Goal: Check status: Check status

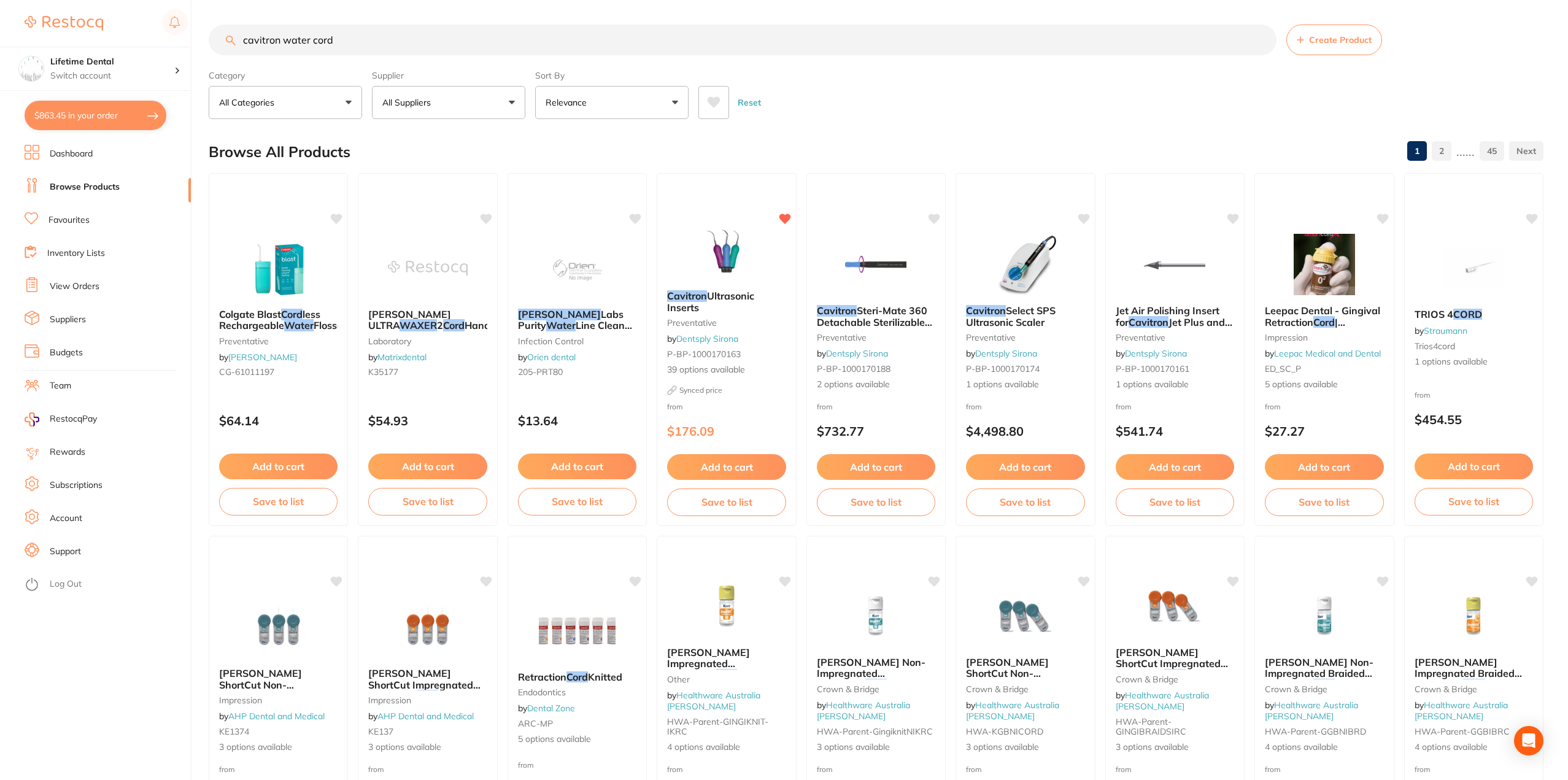
click at [49, 108] on button "$863.45 in your order" at bounding box center [95, 116] width 142 height 30
checkbox input "true"
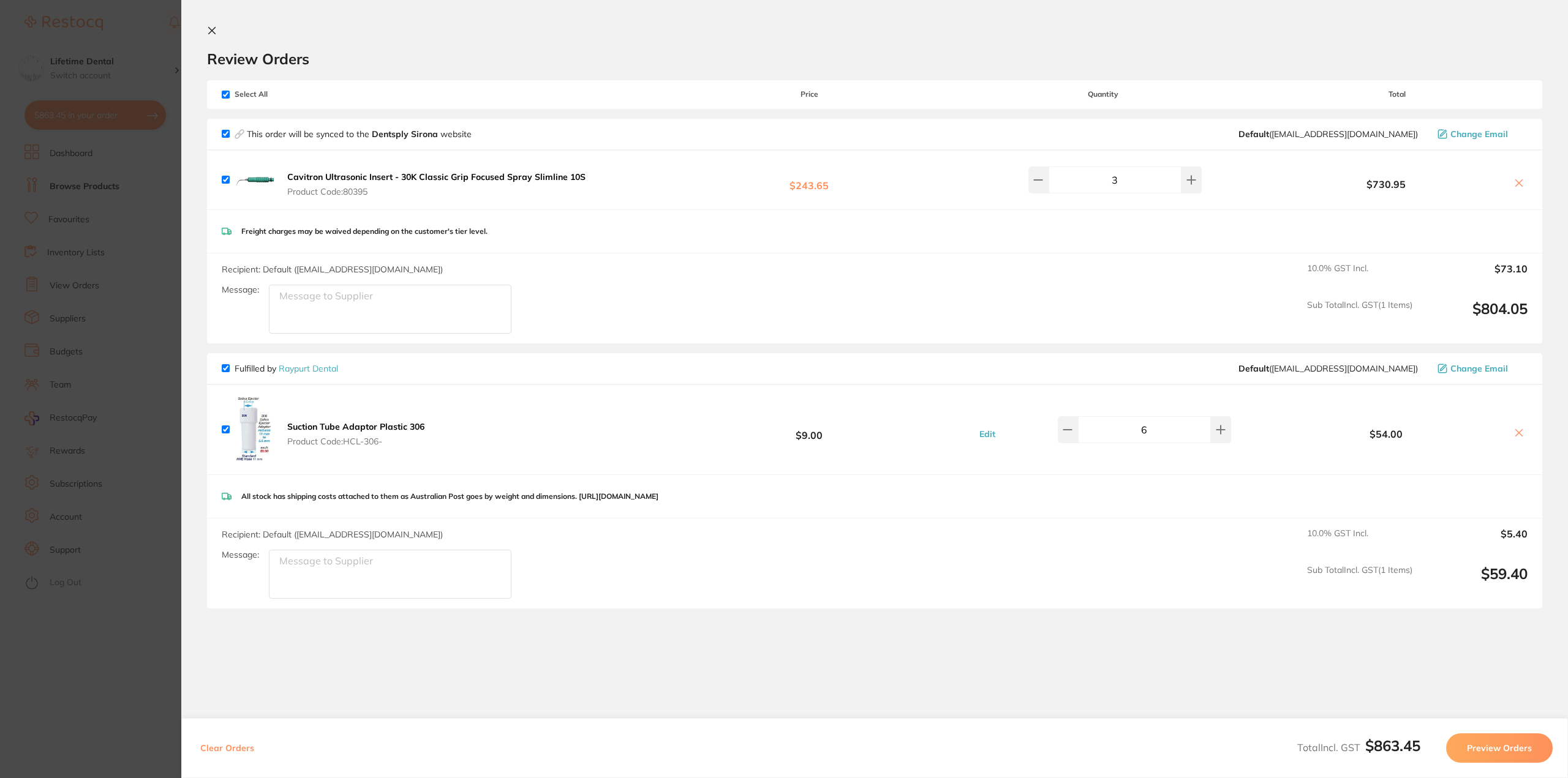
click at [1519, 433] on icon at bounding box center [1519, 432] width 10 height 10
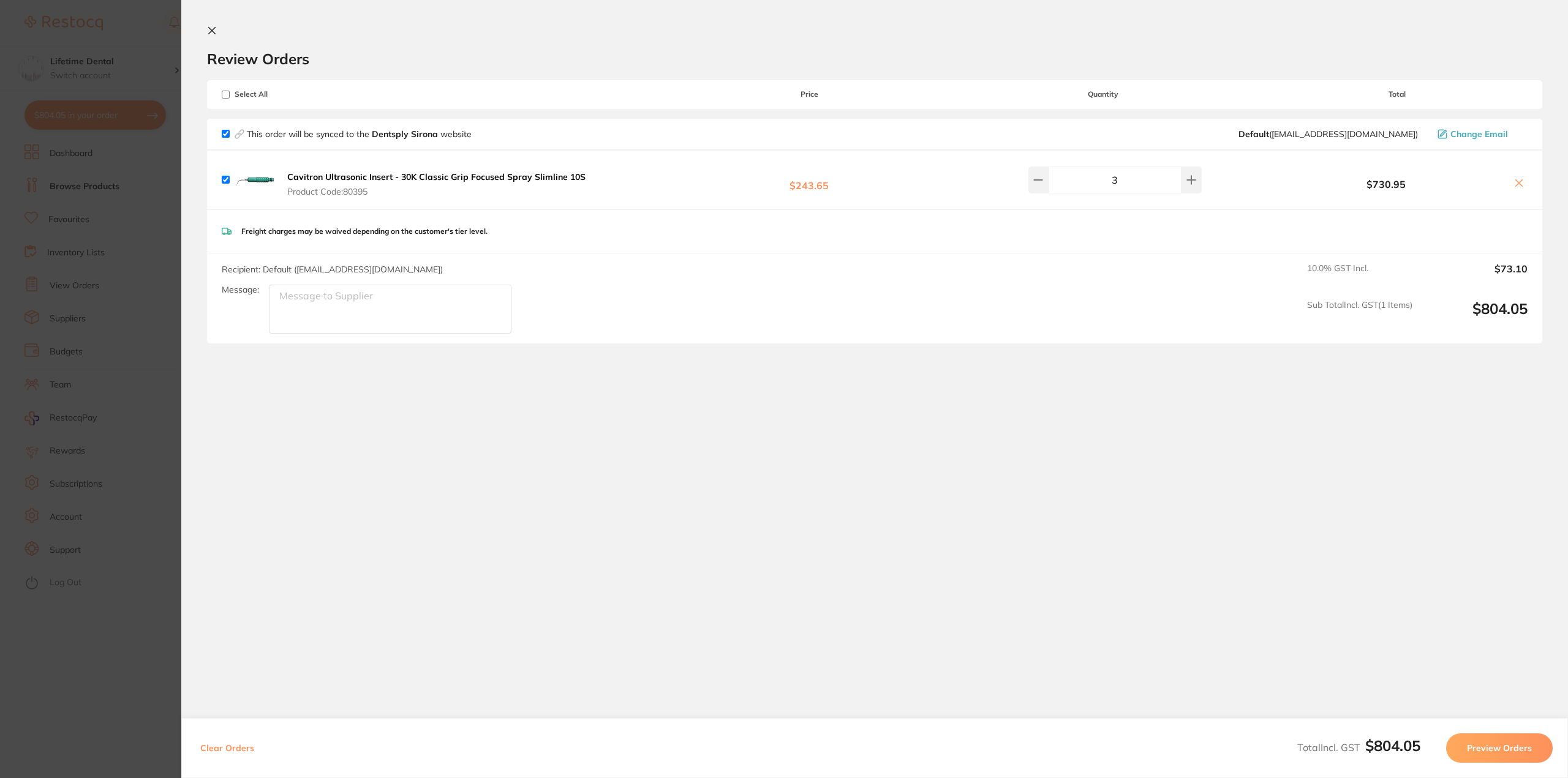
checkbox input "true"
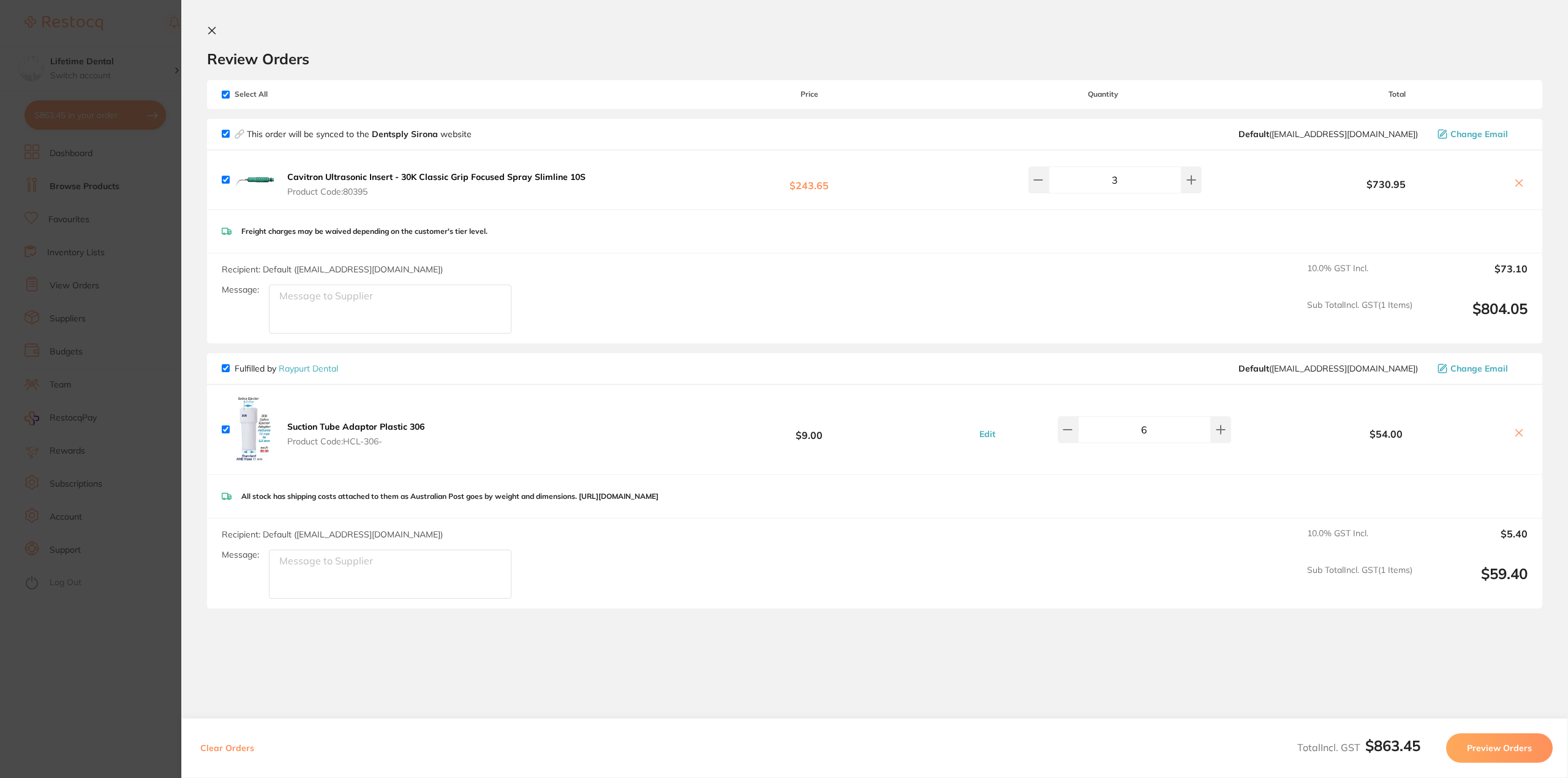
click at [49, 126] on section "Update RRP Set your pre negotiated price for this item. Item Agreed RRP (excl. …" at bounding box center [784, 389] width 1568 height 778
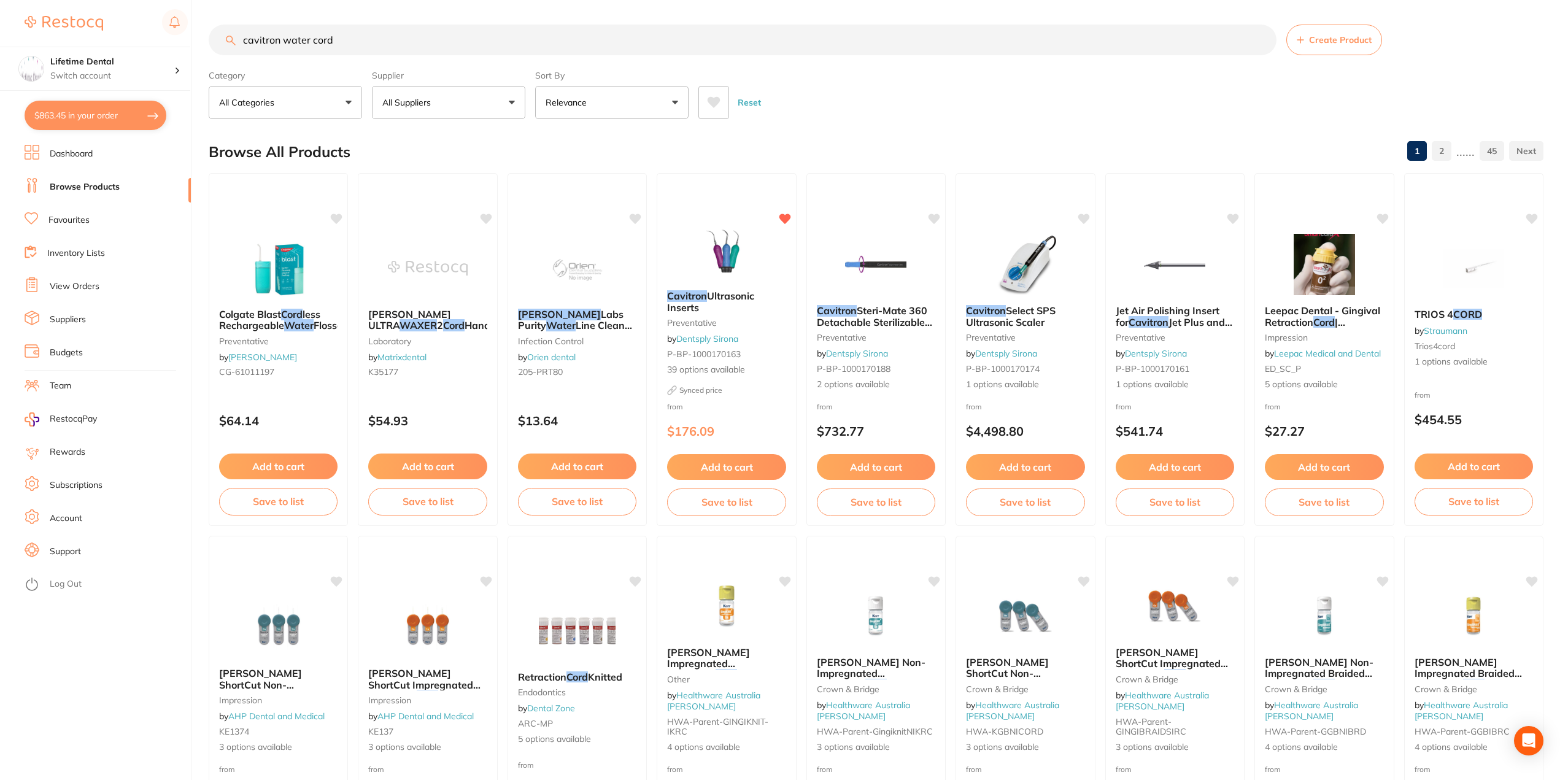
click at [75, 184] on link "Browse Products" at bounding box center [84, 188] width 70 height 12
drag, startPoint x: 366, startPoint y: 40, endPoint x: 169, endPoint y: 35, distance: 197.1
click at [170, 35] on div "$863.45 Lifetime Dental Switch account Lifetime Dental $863.45 in your order Da…" at bounding box center [784, 390] width 1568 height 780
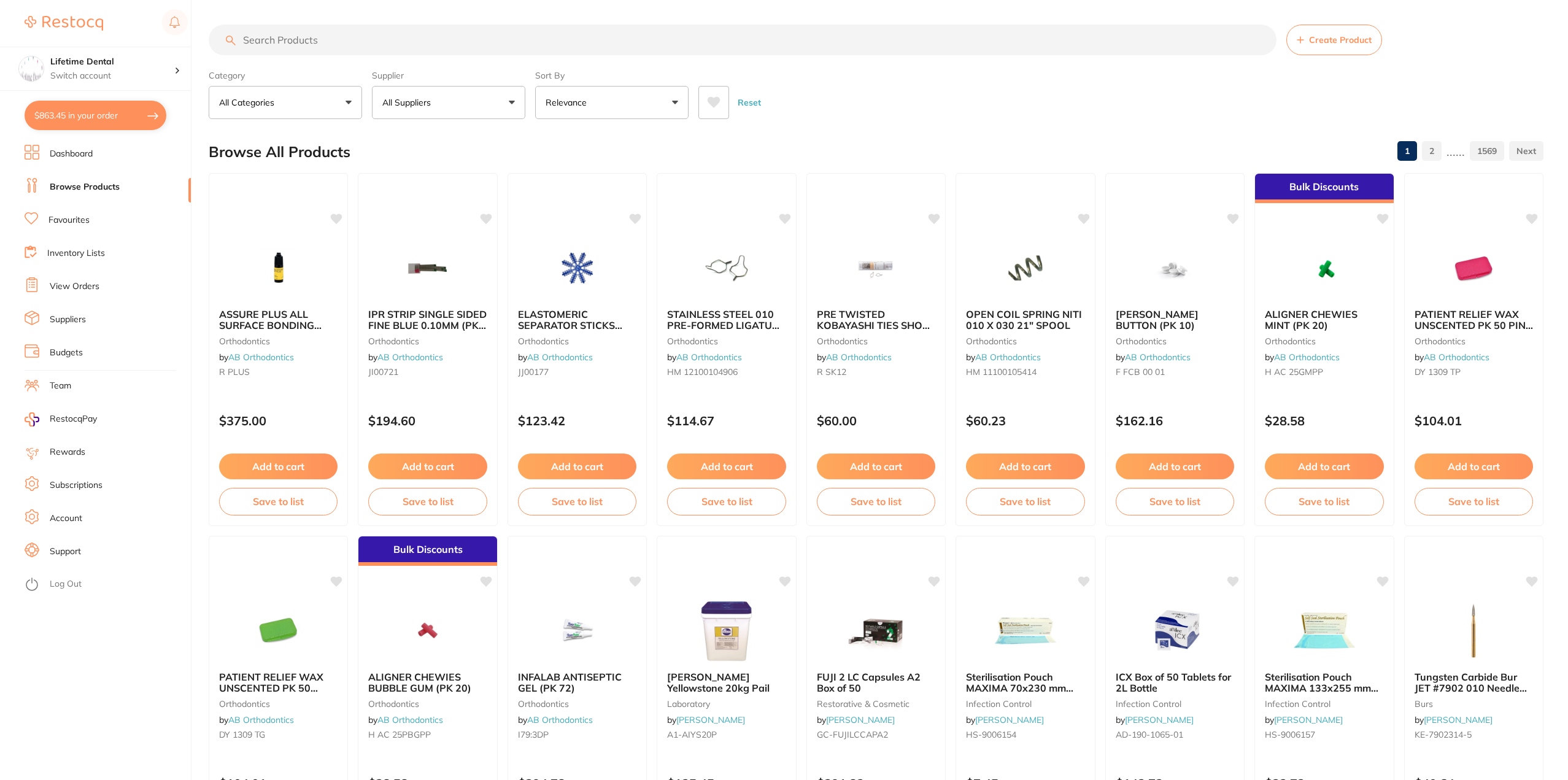
type input "l"
type input "s"
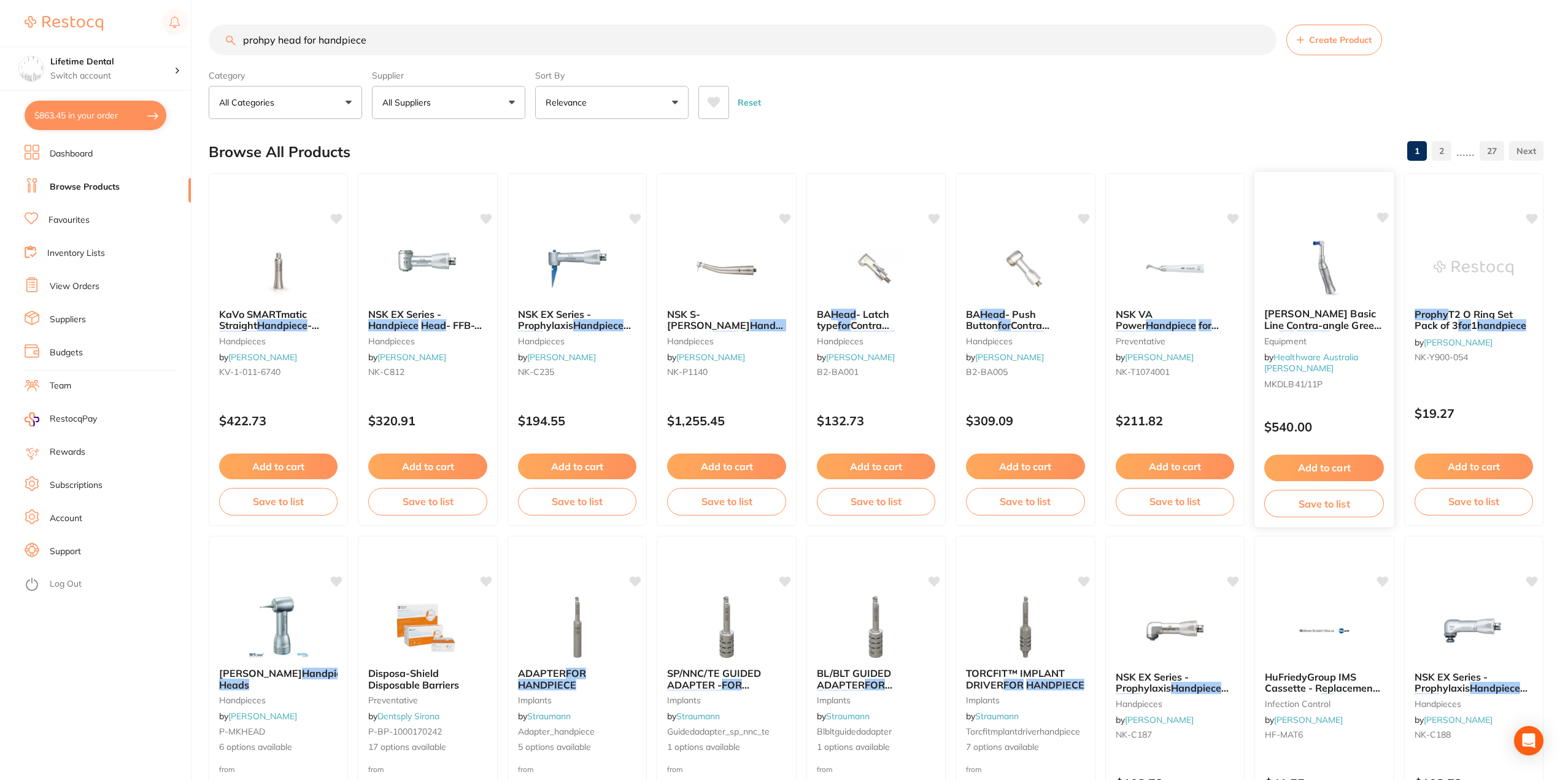
type input "prohpy head for handpiece"
click at [1335, 271] on img at bounding box center [1324, 267] width 81 height 62
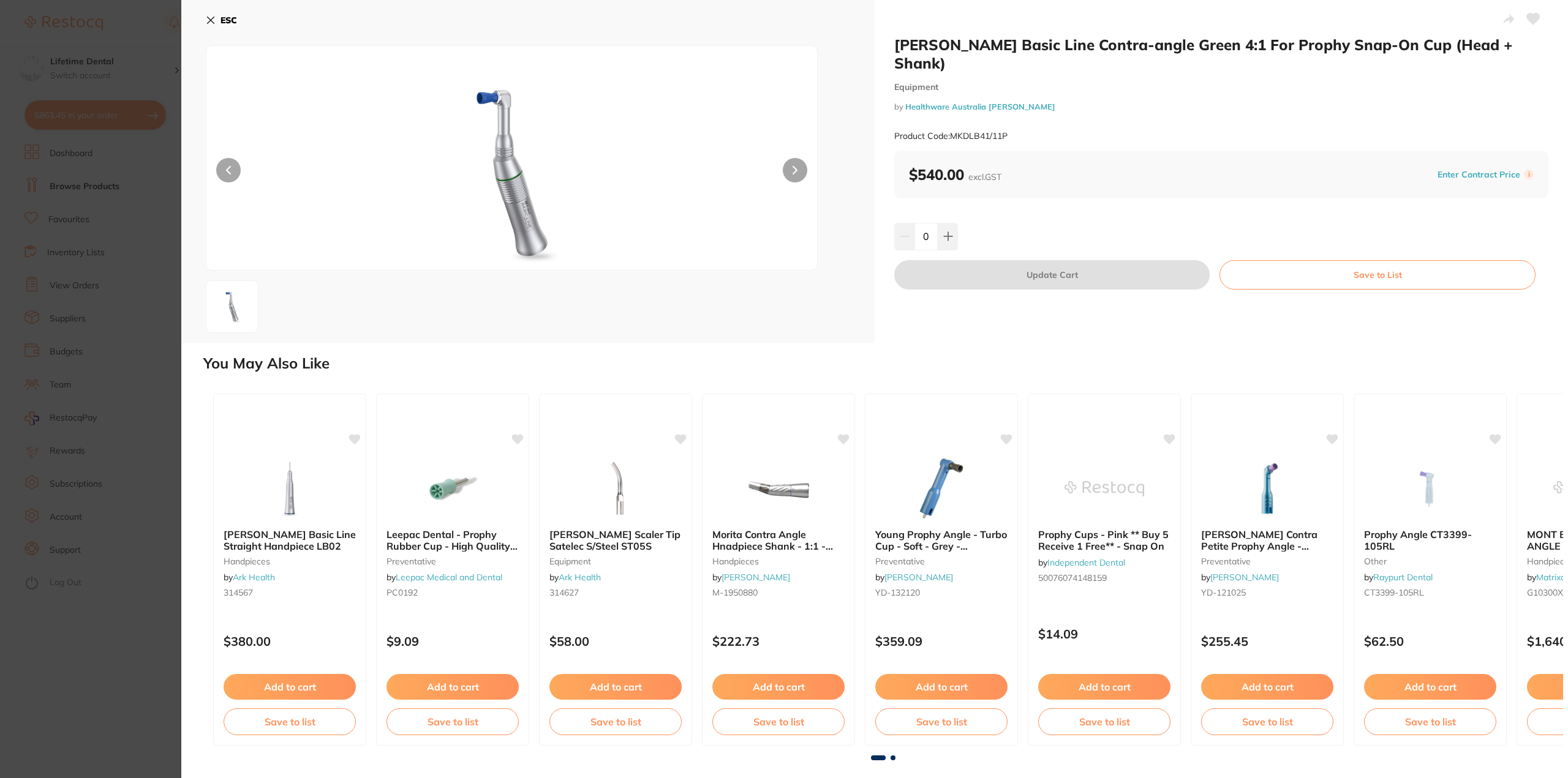
click at [797, 168] on button at bounding box center [795, 170] width 24 height 24
click at [797, 162] on button at bounding box center [795, 170] width 24 height 24
click at [214, 17] on icon at bounding box center [211, 21] width 7 height 7
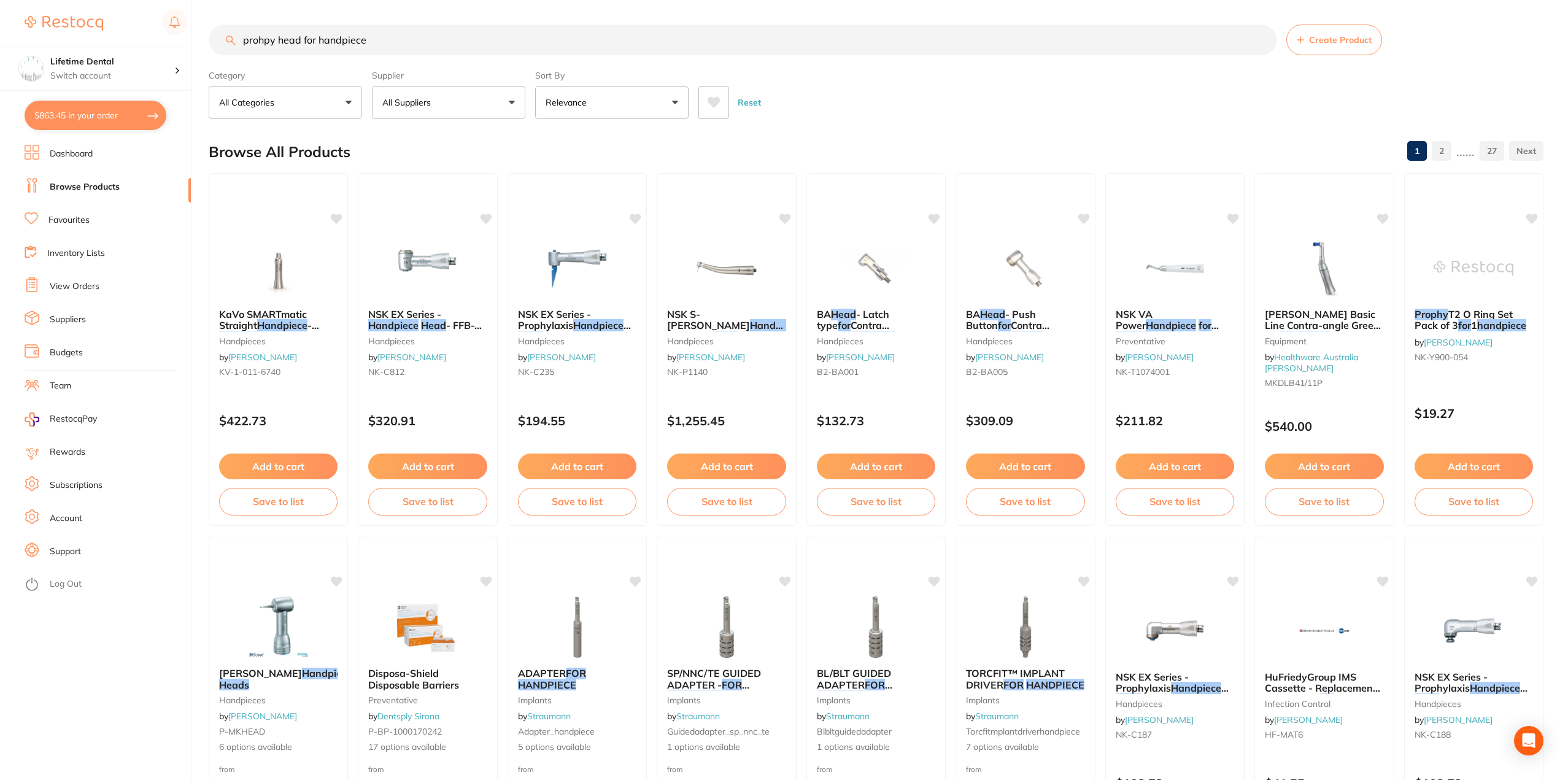
click at [83, 289] on link "View Orders" at bounding box center [74, 287] width 49 height 12
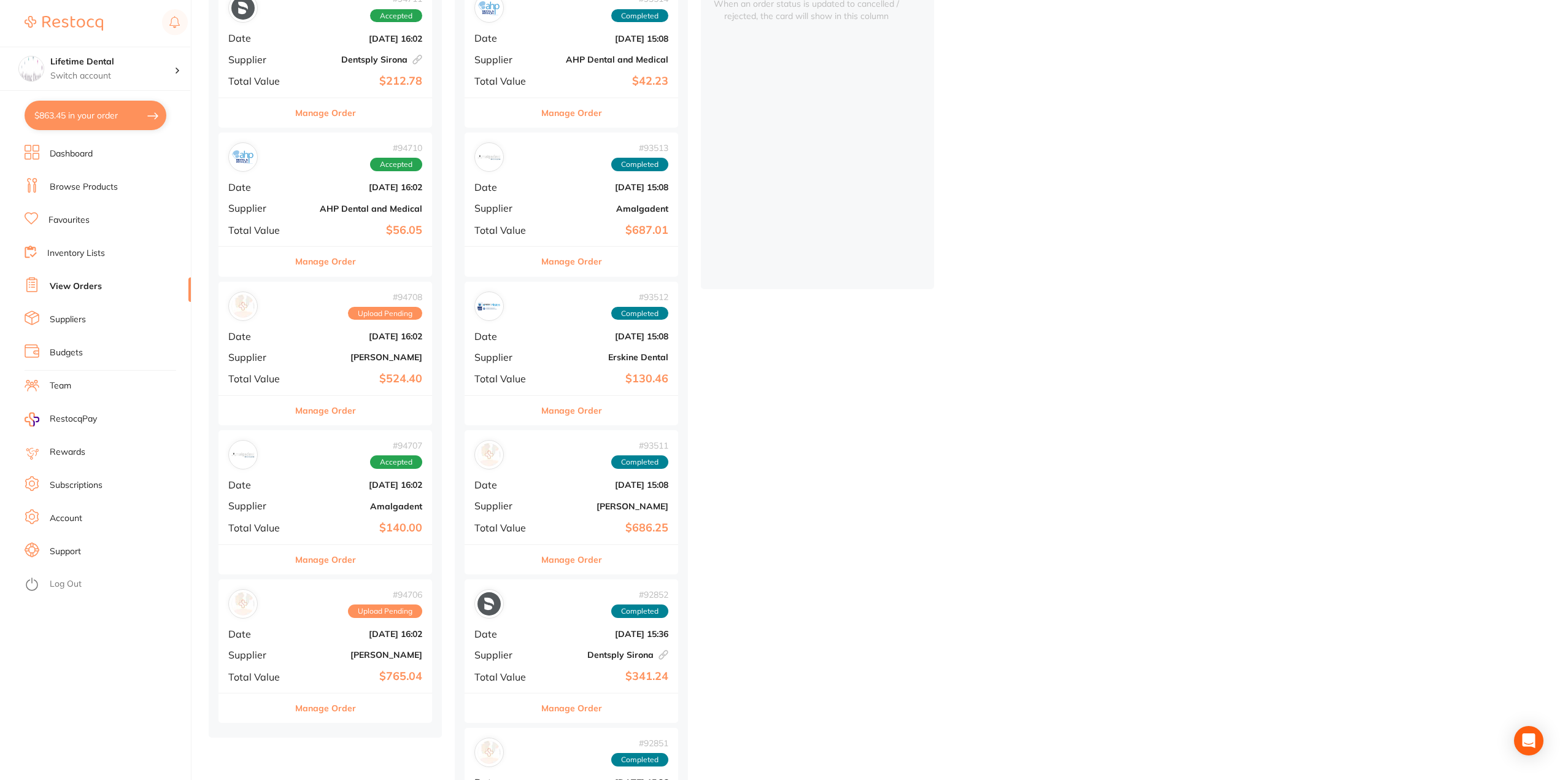
scroll to position [246, 0]
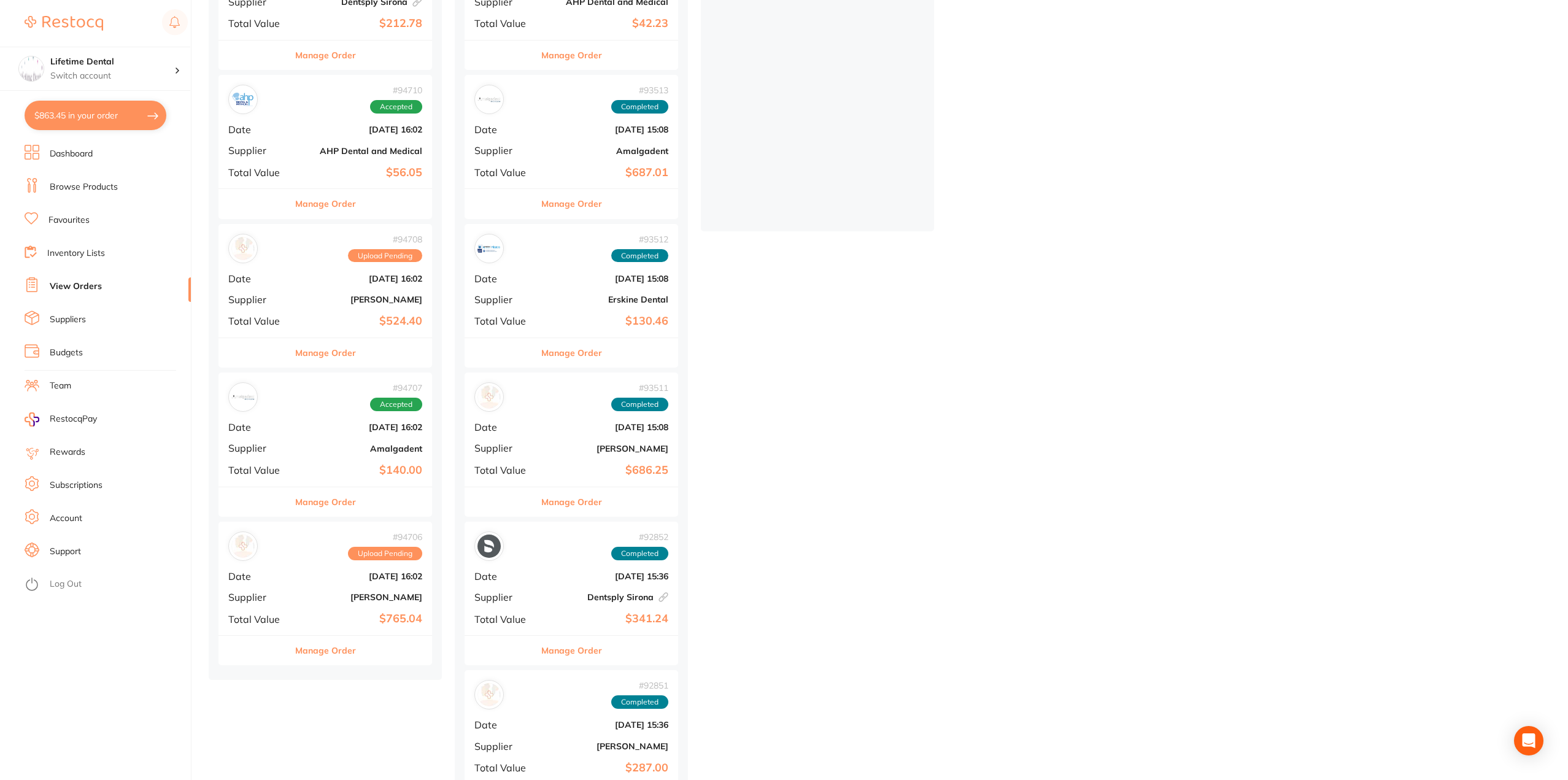
click at [318, 503] on button "Manage Order" at bounding box center [326, 502] width 61 height 30
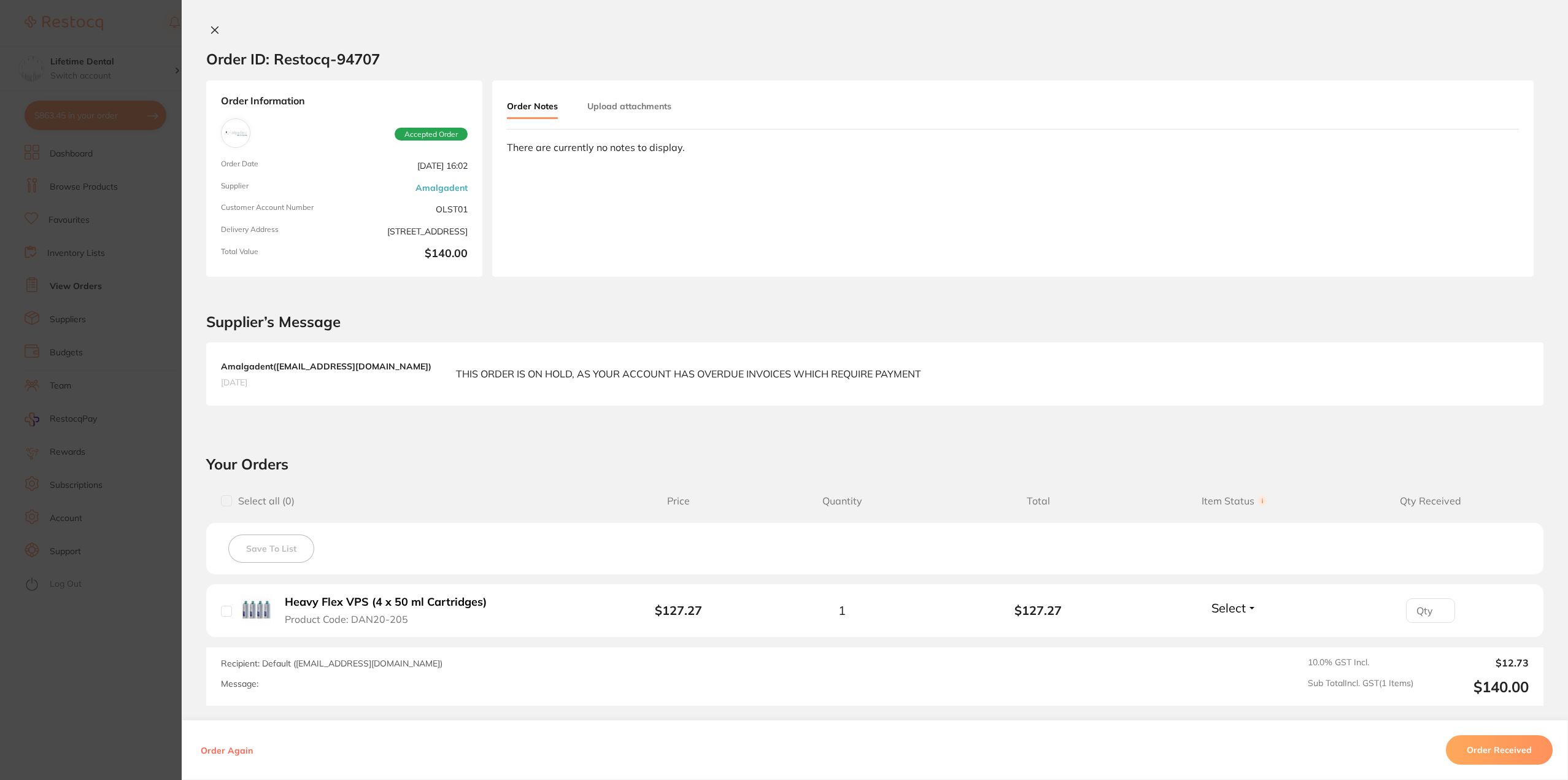
click at [212, 30] on icon at bounding box center [215, 30] width 7 height 7
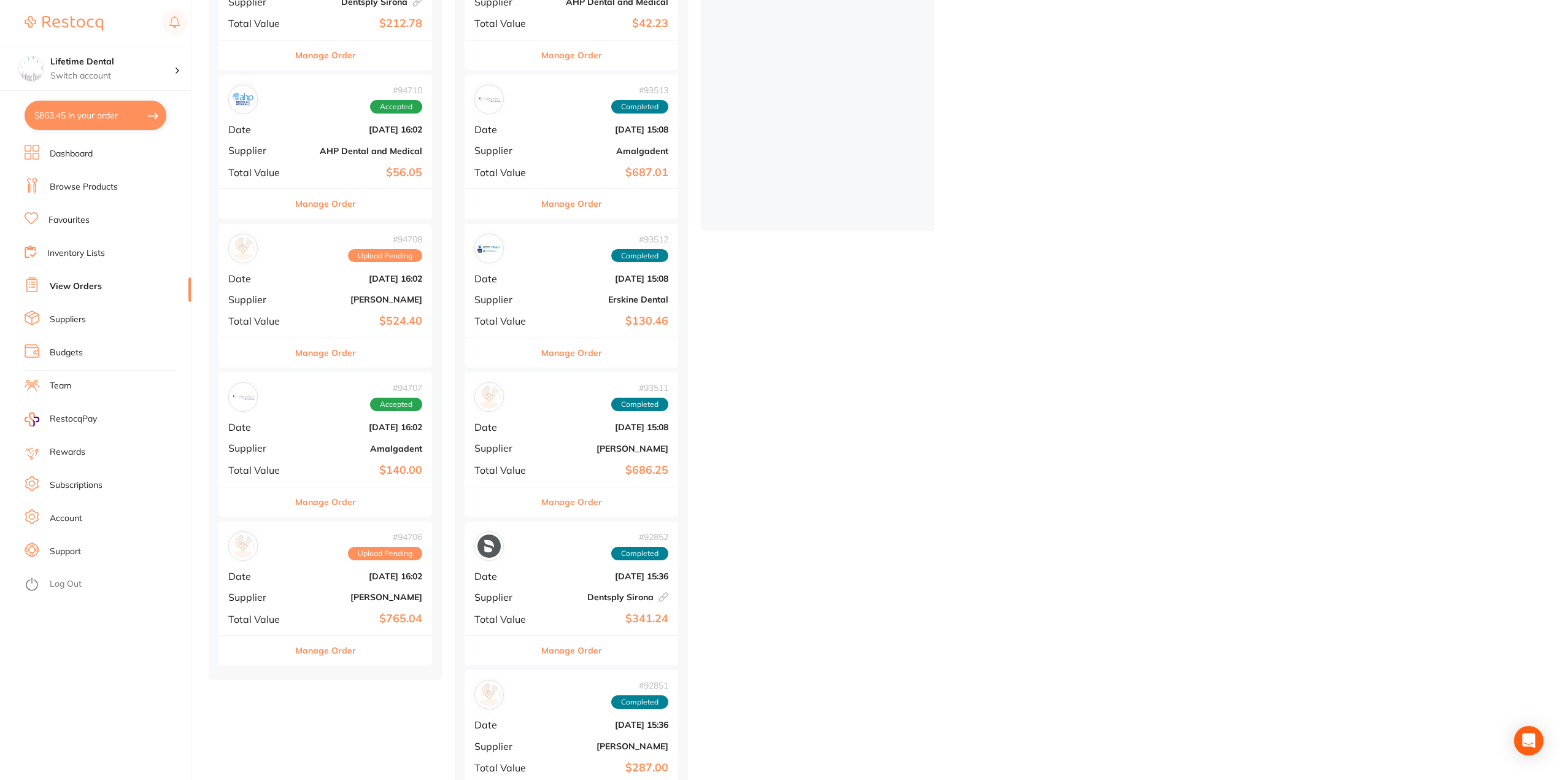
click at [306, 646] on button "Manage Order" at bounding box center [326, 651] width 61 height 30
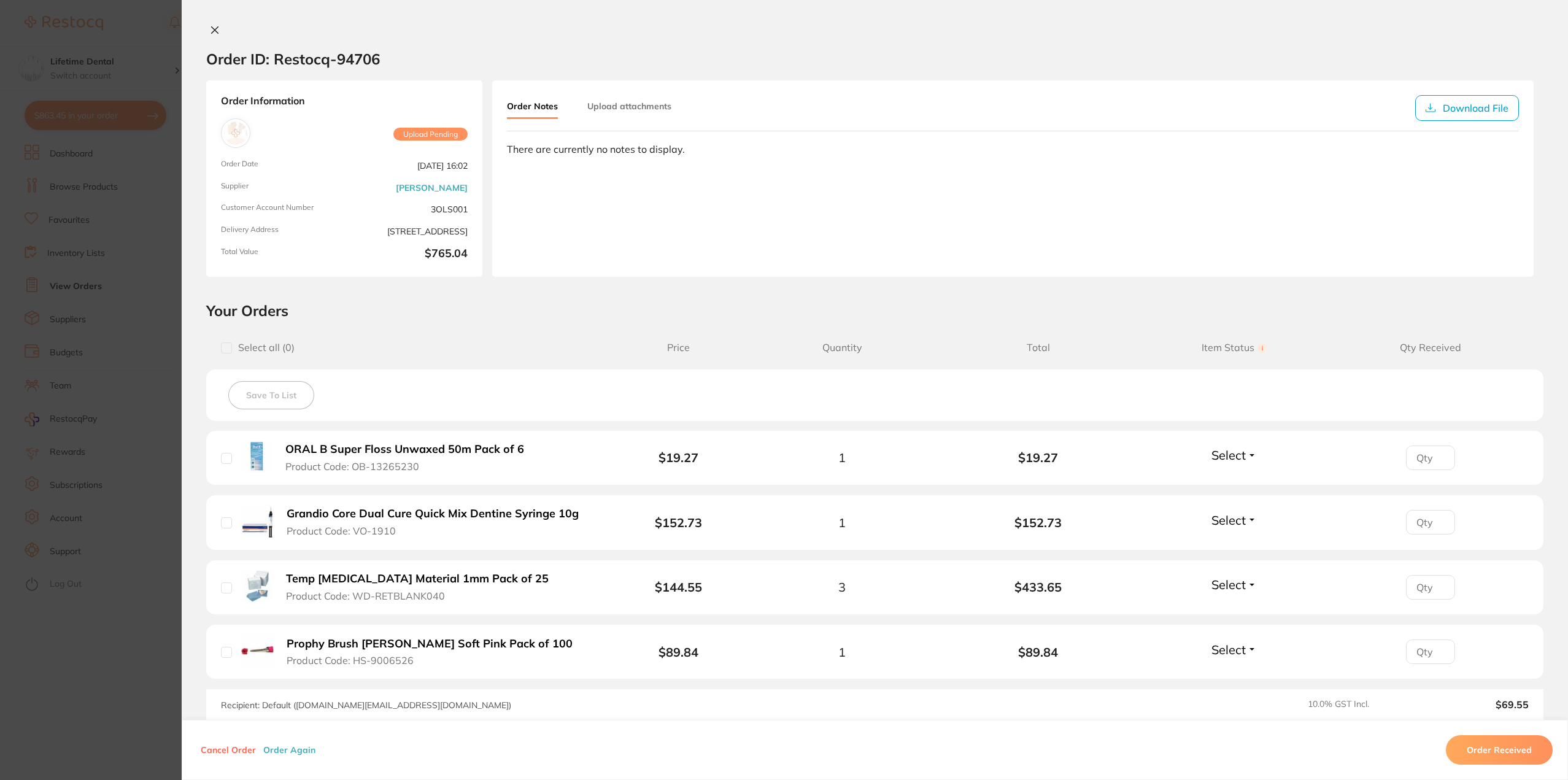
click at [208, 24] on button at bounding box center [214, 30] width 17 height 13
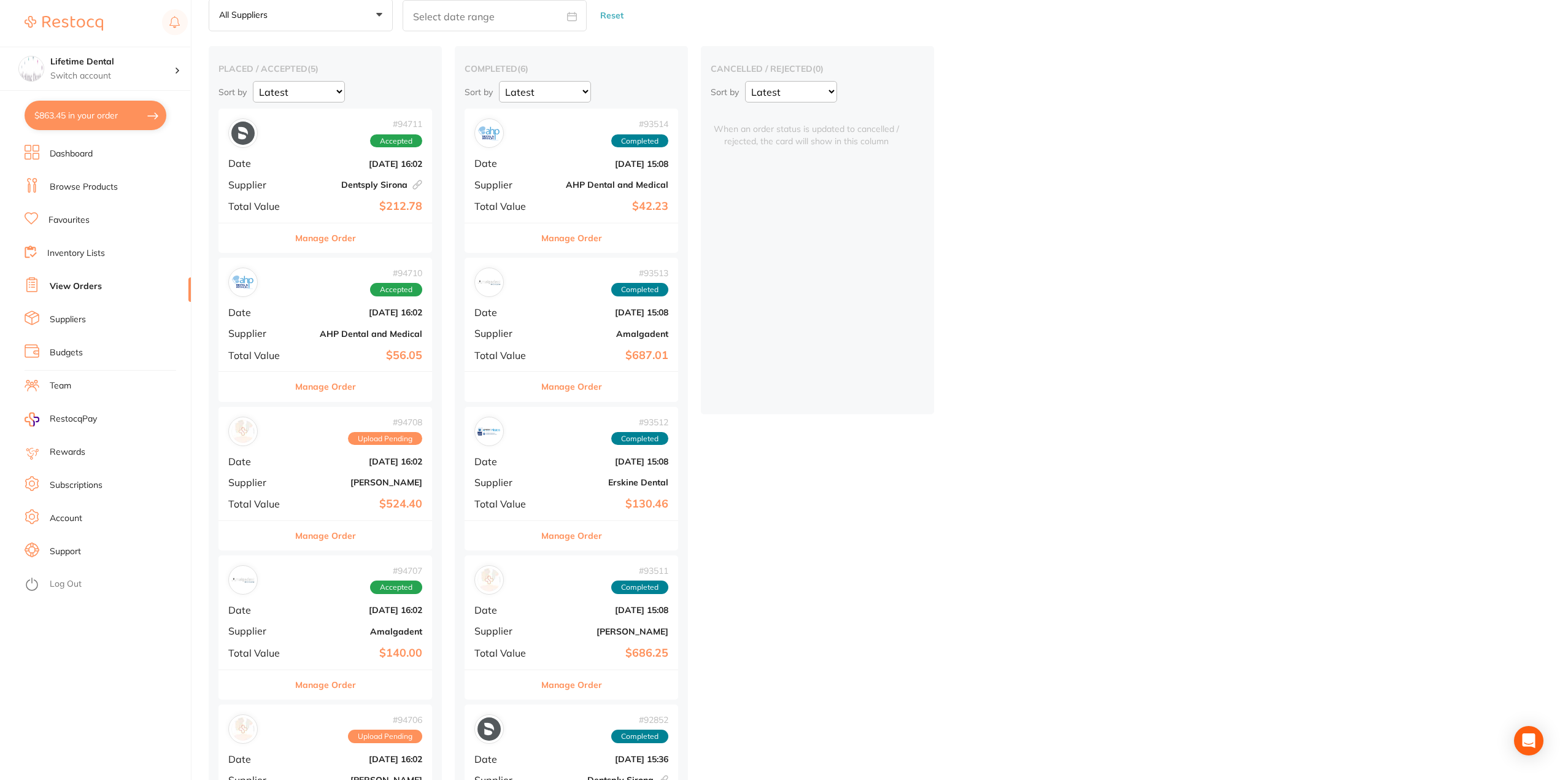
scroll to position [62, 0]
click at [315, 388] on button "Manage Order" at bounding box center [326, 388] width 61 height 30
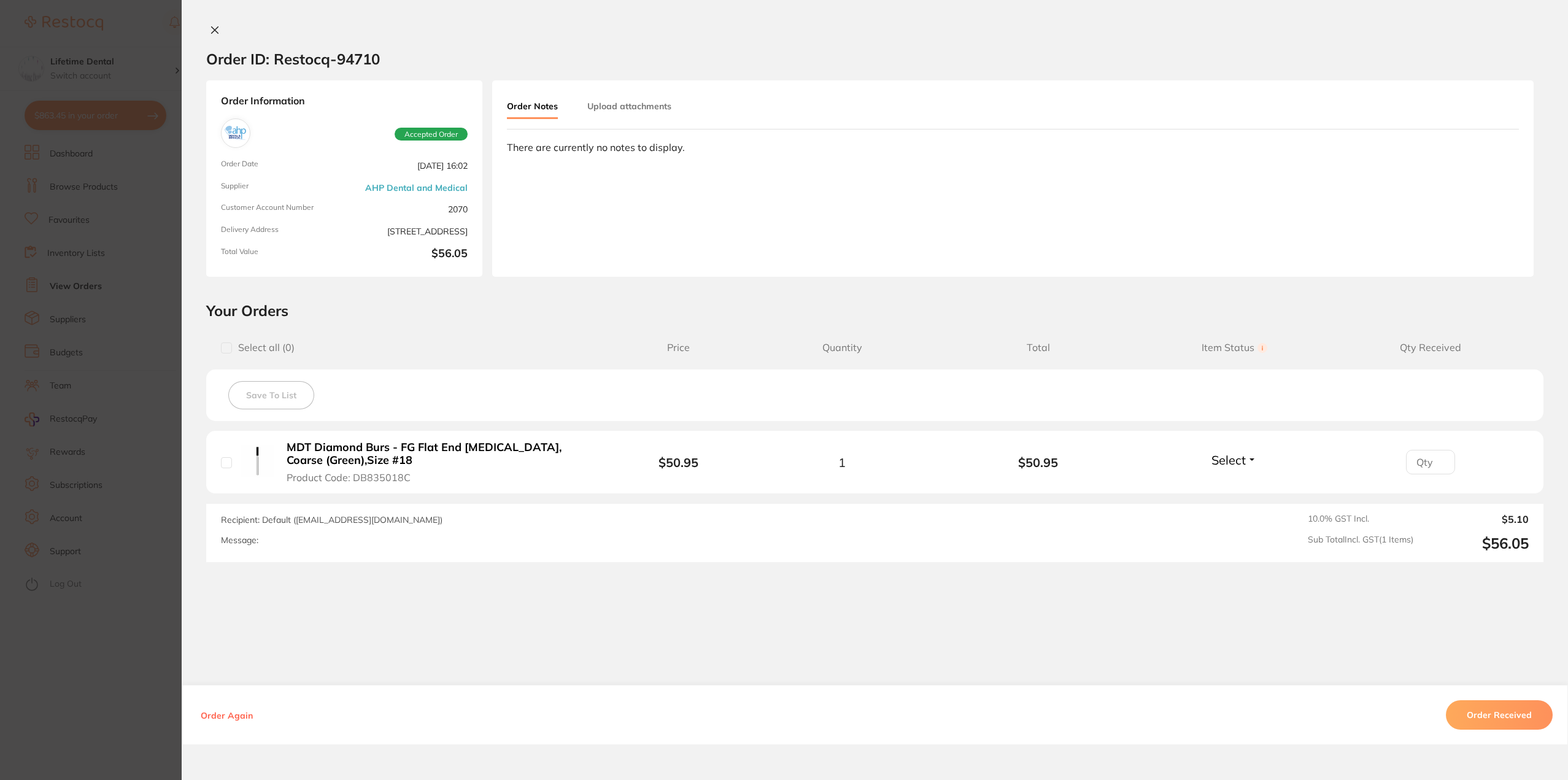
scroll to position [122, 0]
click at [214, 30] on icon at bounding box center [214, 30] width 10 height 10
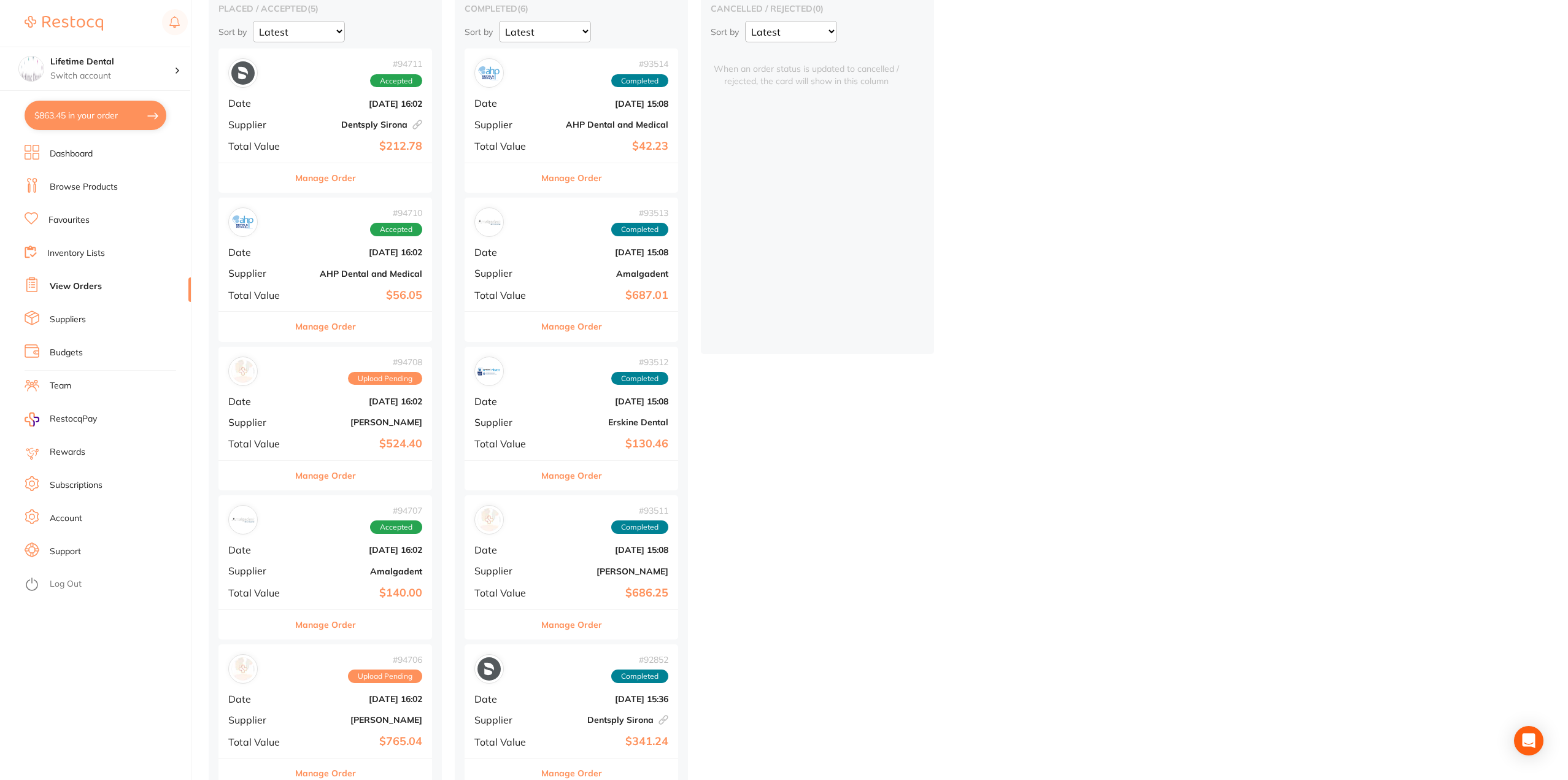
click at [312, 181] on button "Manage Order" at bounding box center [326, 178] width 61 height 30
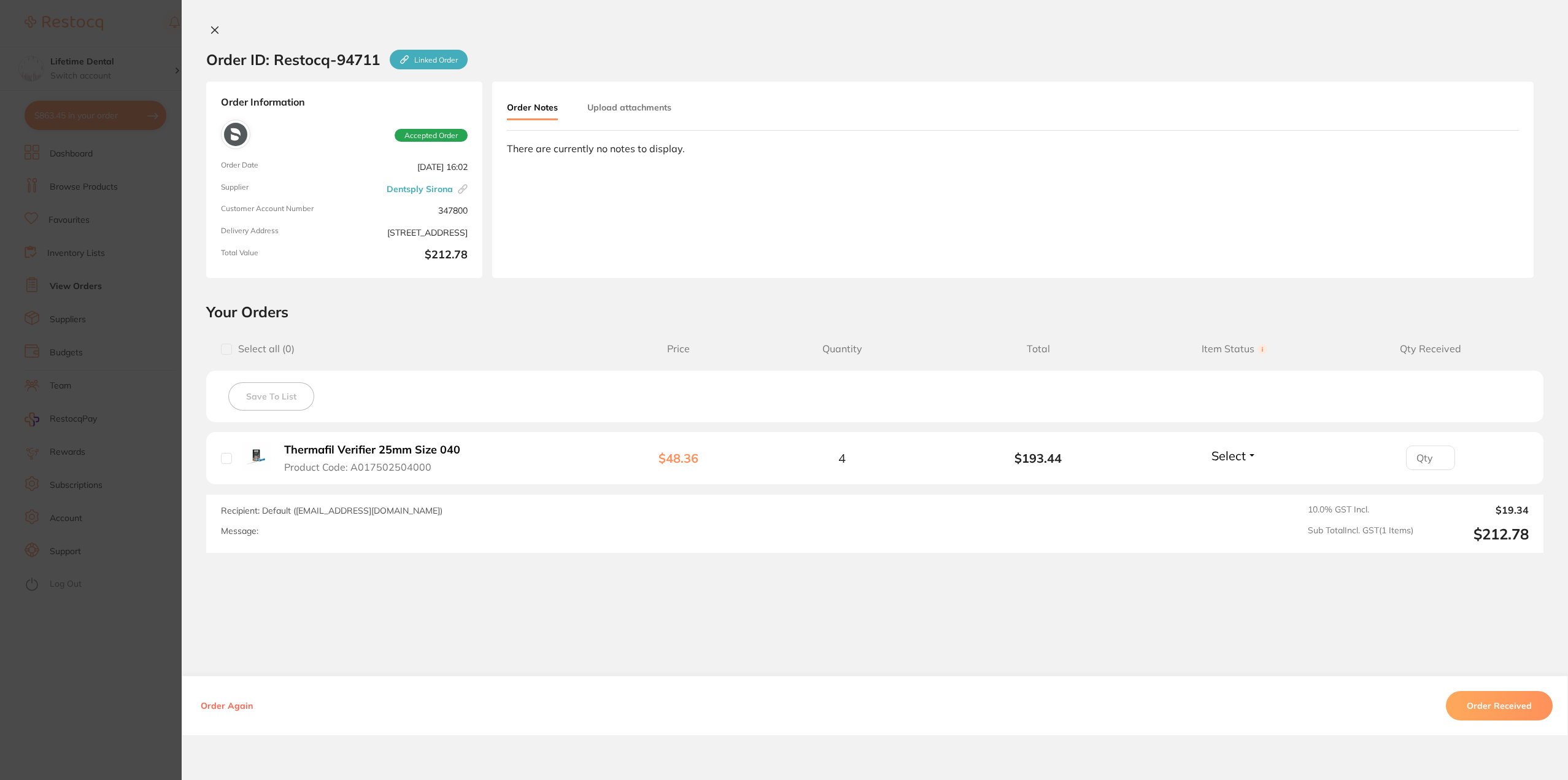
click at [210, 30] on icon at bounding box center [214, 30] width 10 height 10
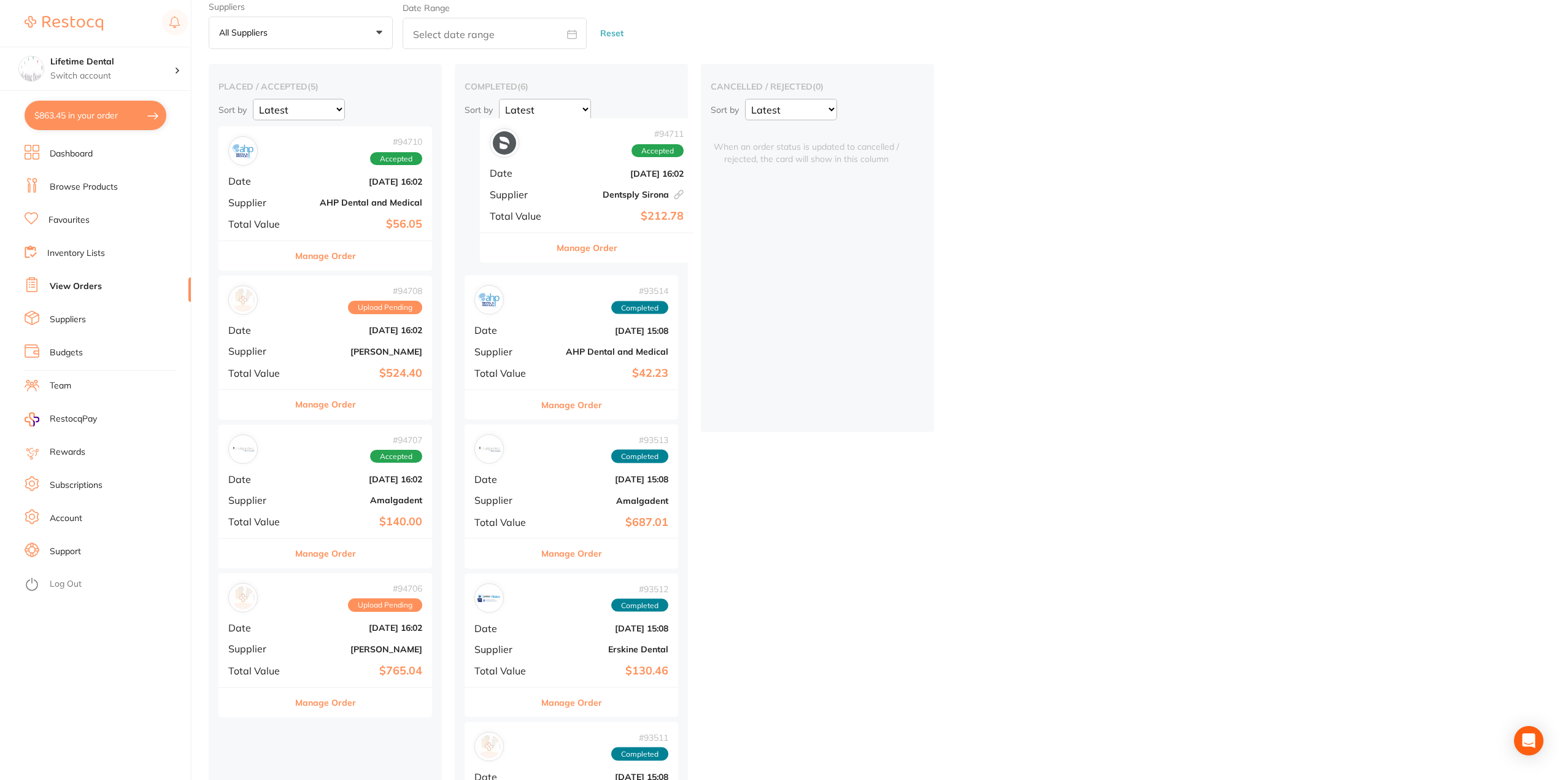
scroll to position [41, 0]
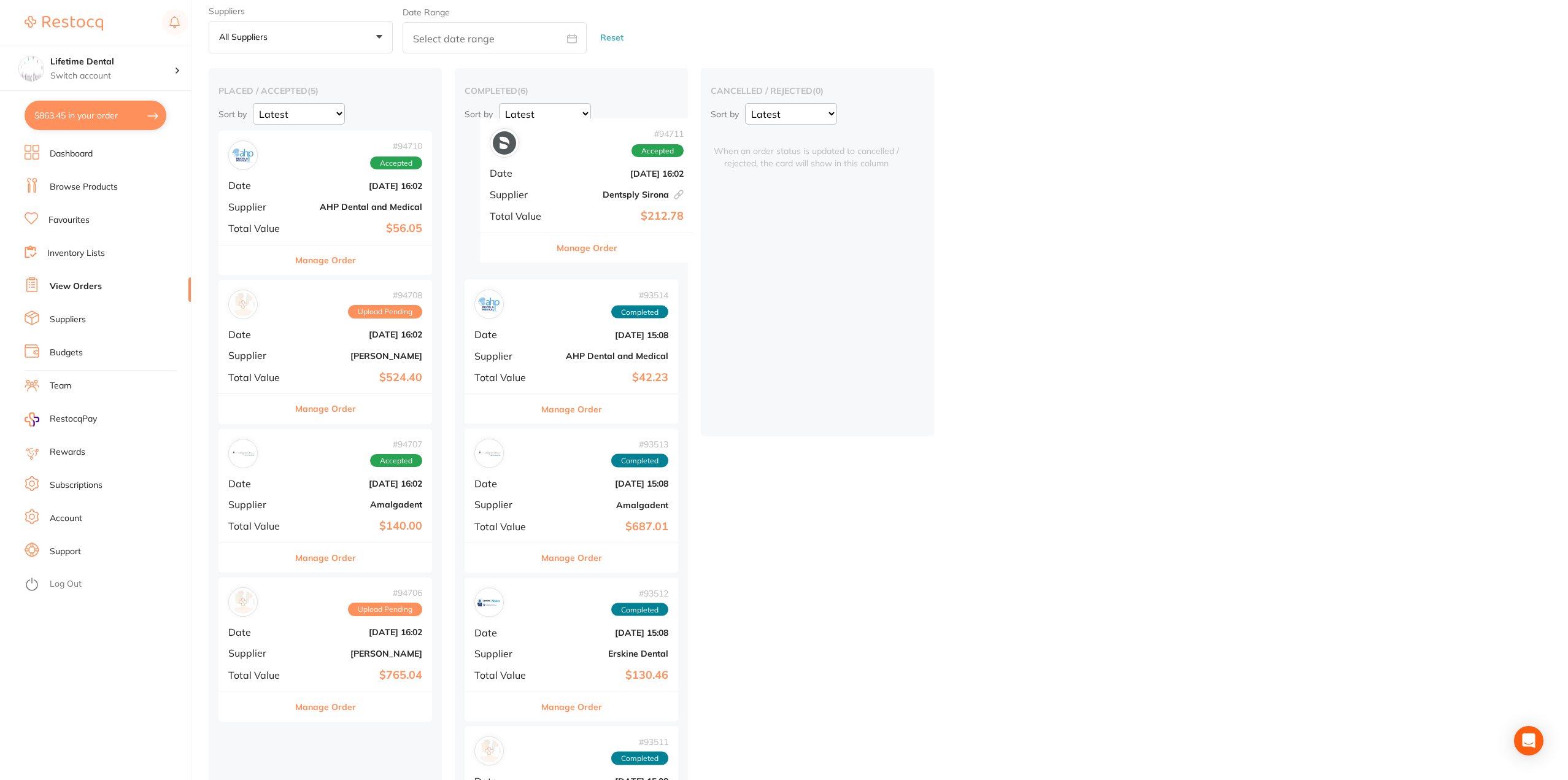
drag, startPoint x: 279, startPoint y: 125, endPoint x: 537, endPoint y: 202, distance: 269.2
click at [537, 202] on div "placed / accepted ( 5 ) Sort by Latest Notification # 94711 Accepted Date [DATE…" at bounding box center [888, 625] width 1360 height 1115
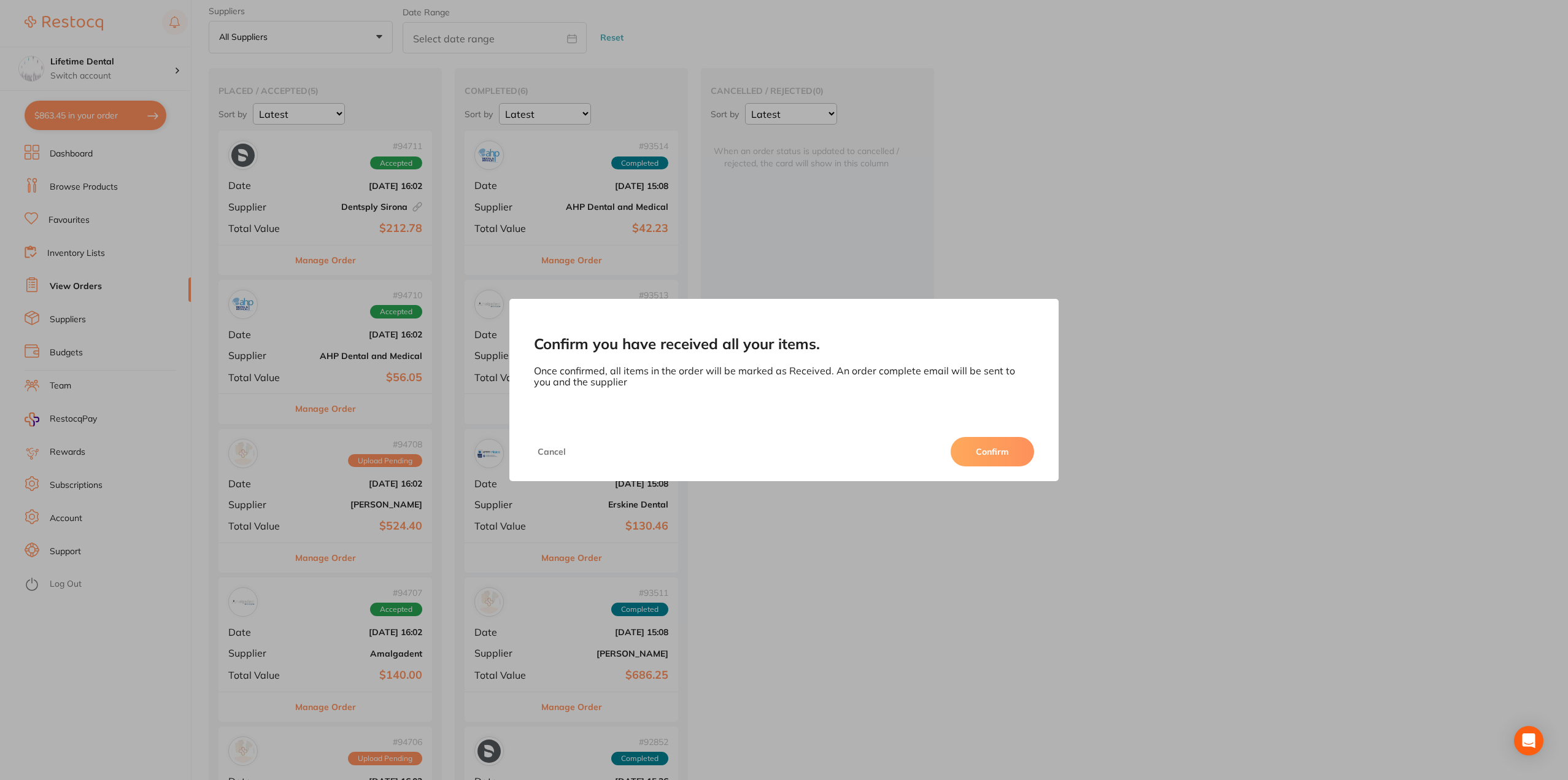
click at [1017, 450] on button "Confirm" at bounding box center [992, 452] width 83 height 30
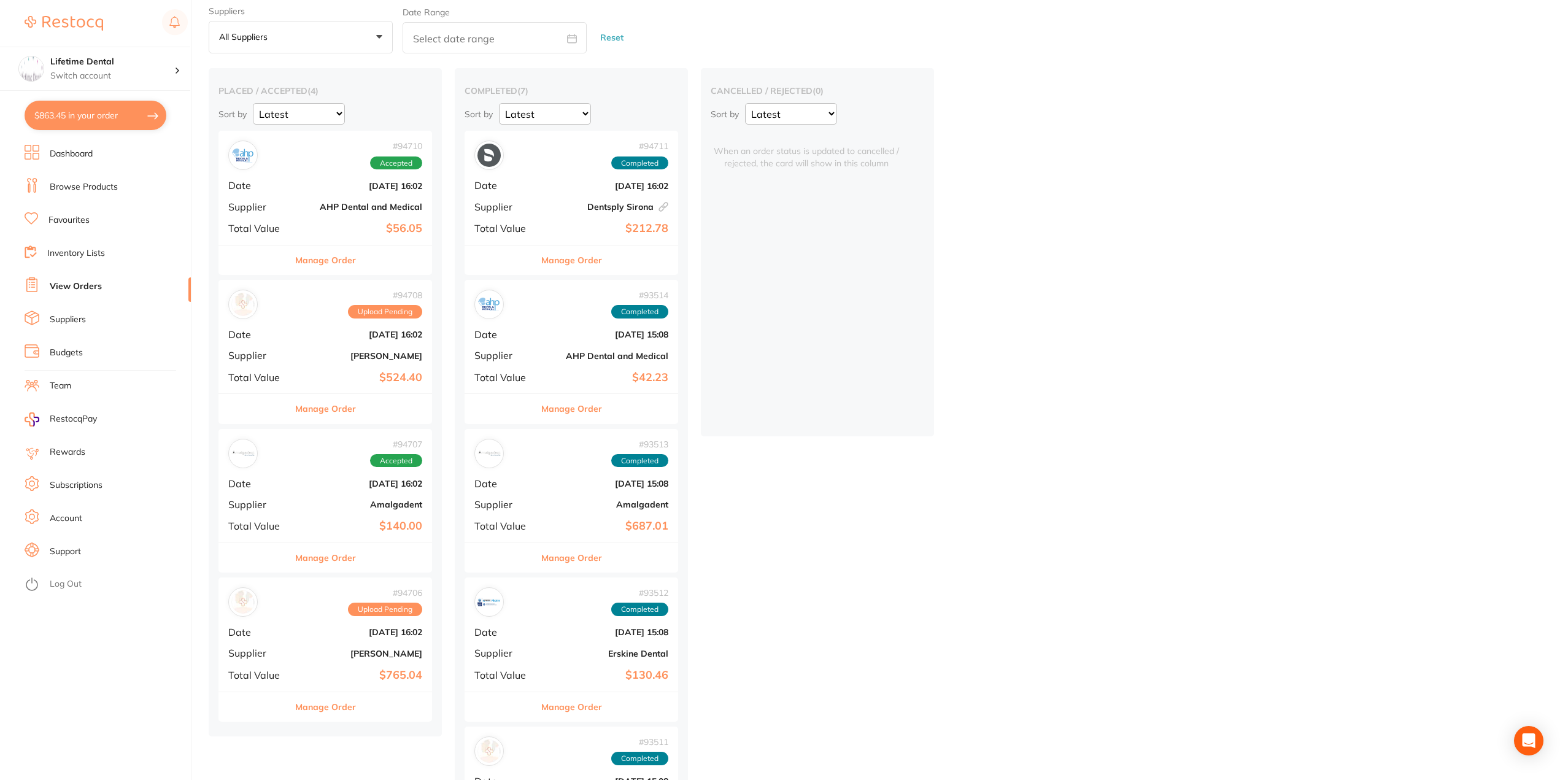
scroll to position [102, 0]
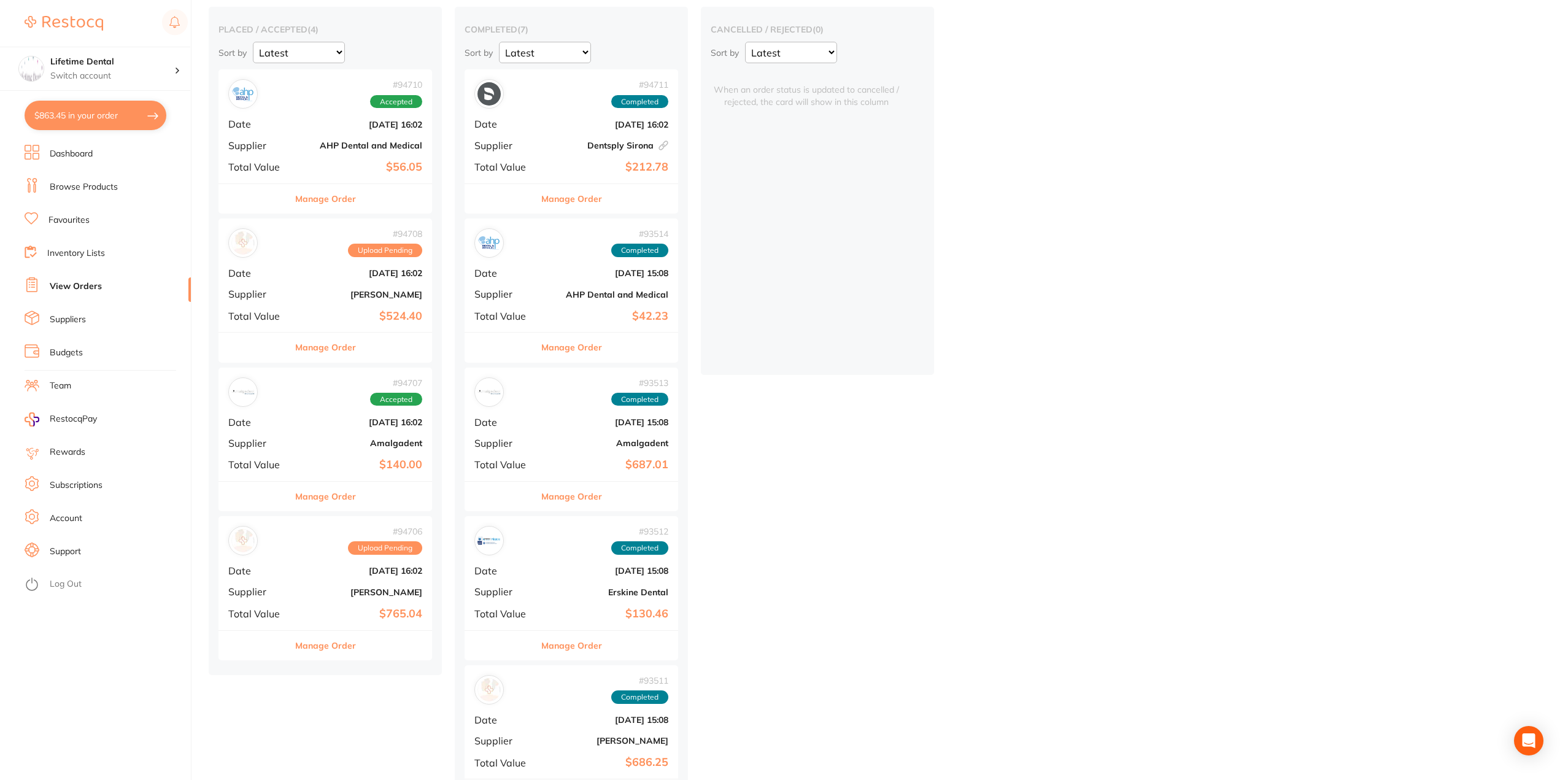
click at [321, 346] on button "Manage Order" at bounding box center [326, 347] width 61 height 30
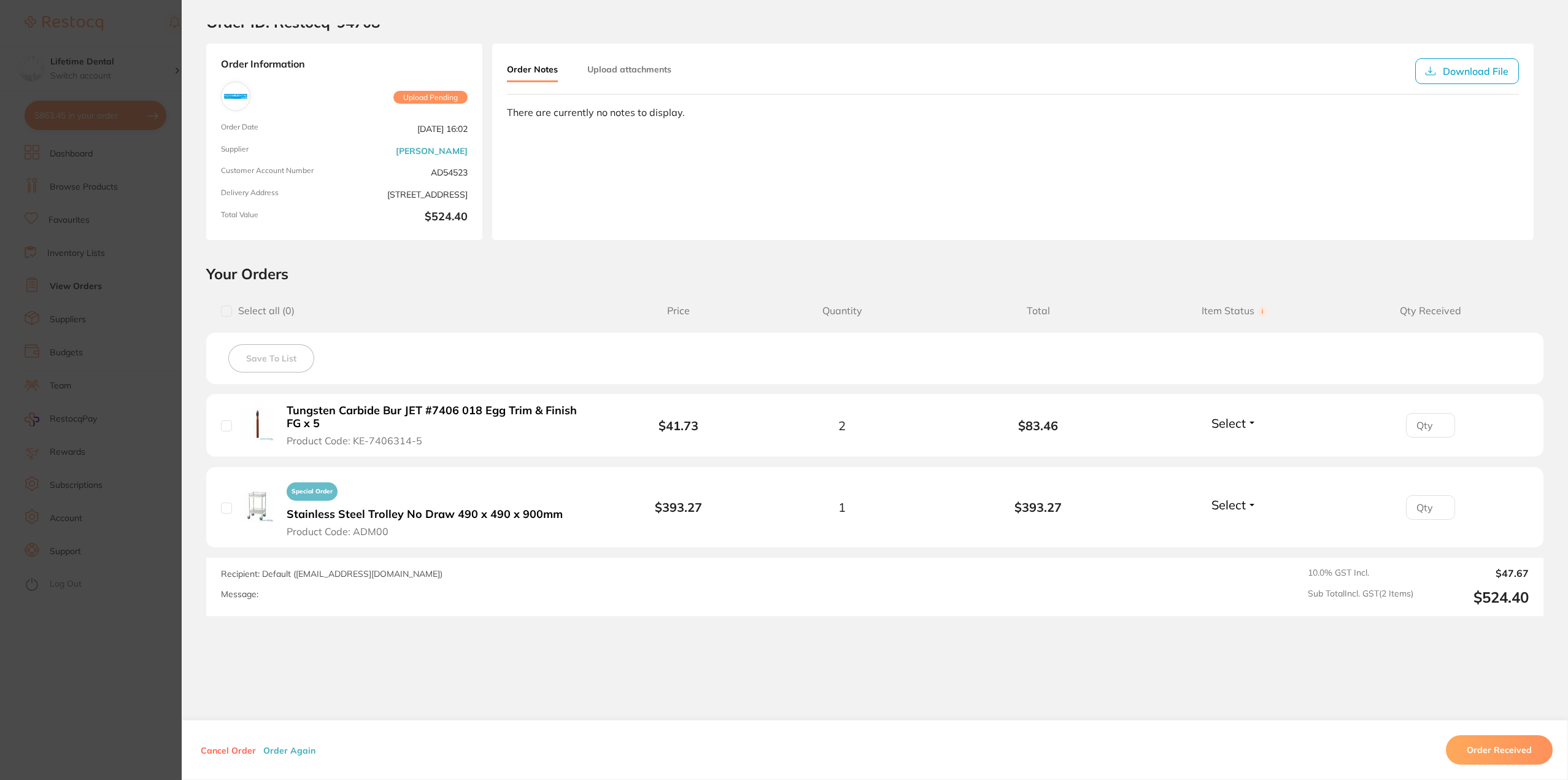
scroll to position [56, 0]
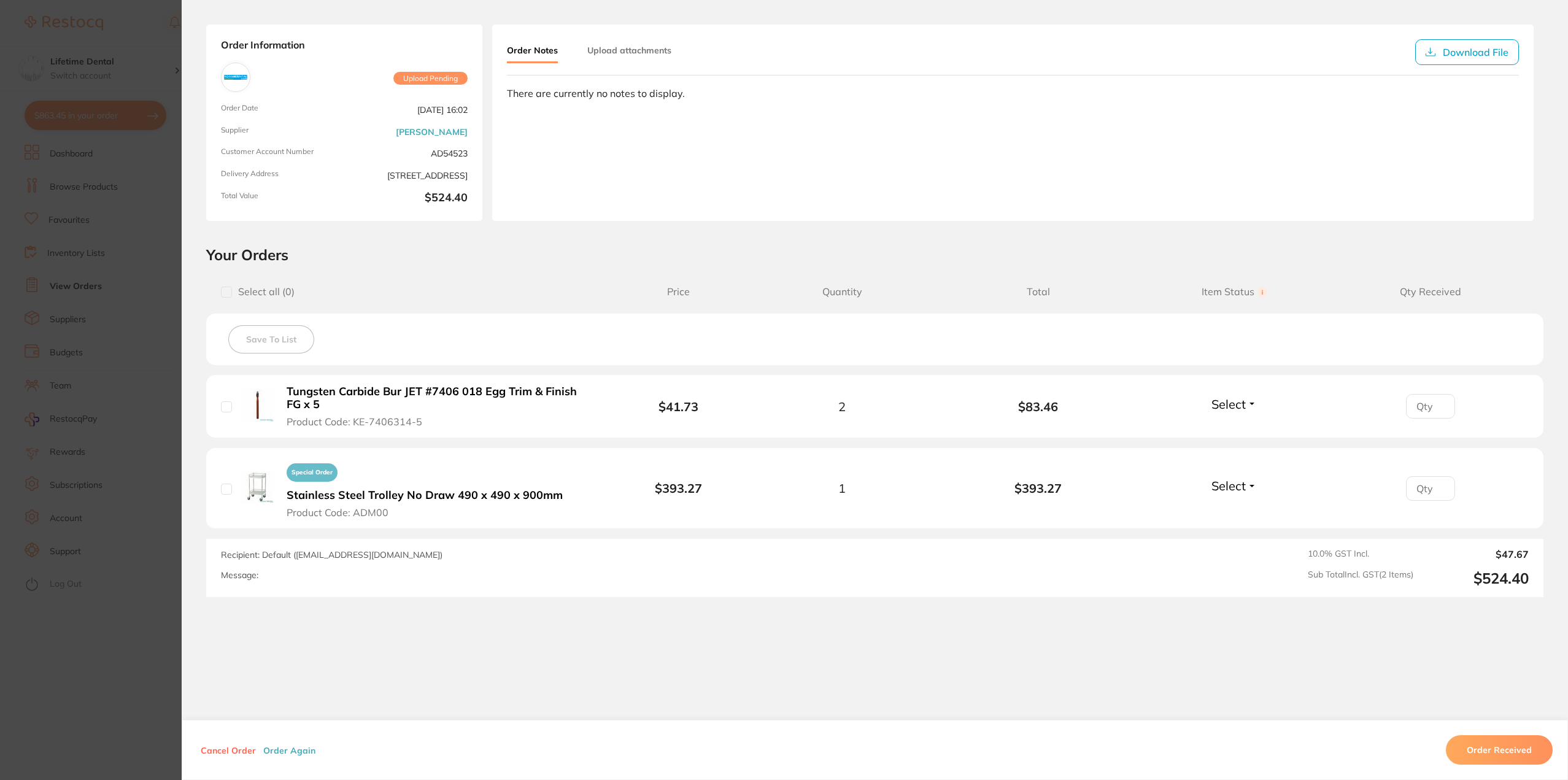
click at [305, 473] on span "Special Order" at bounding box center [312, 473] width 51 height 18
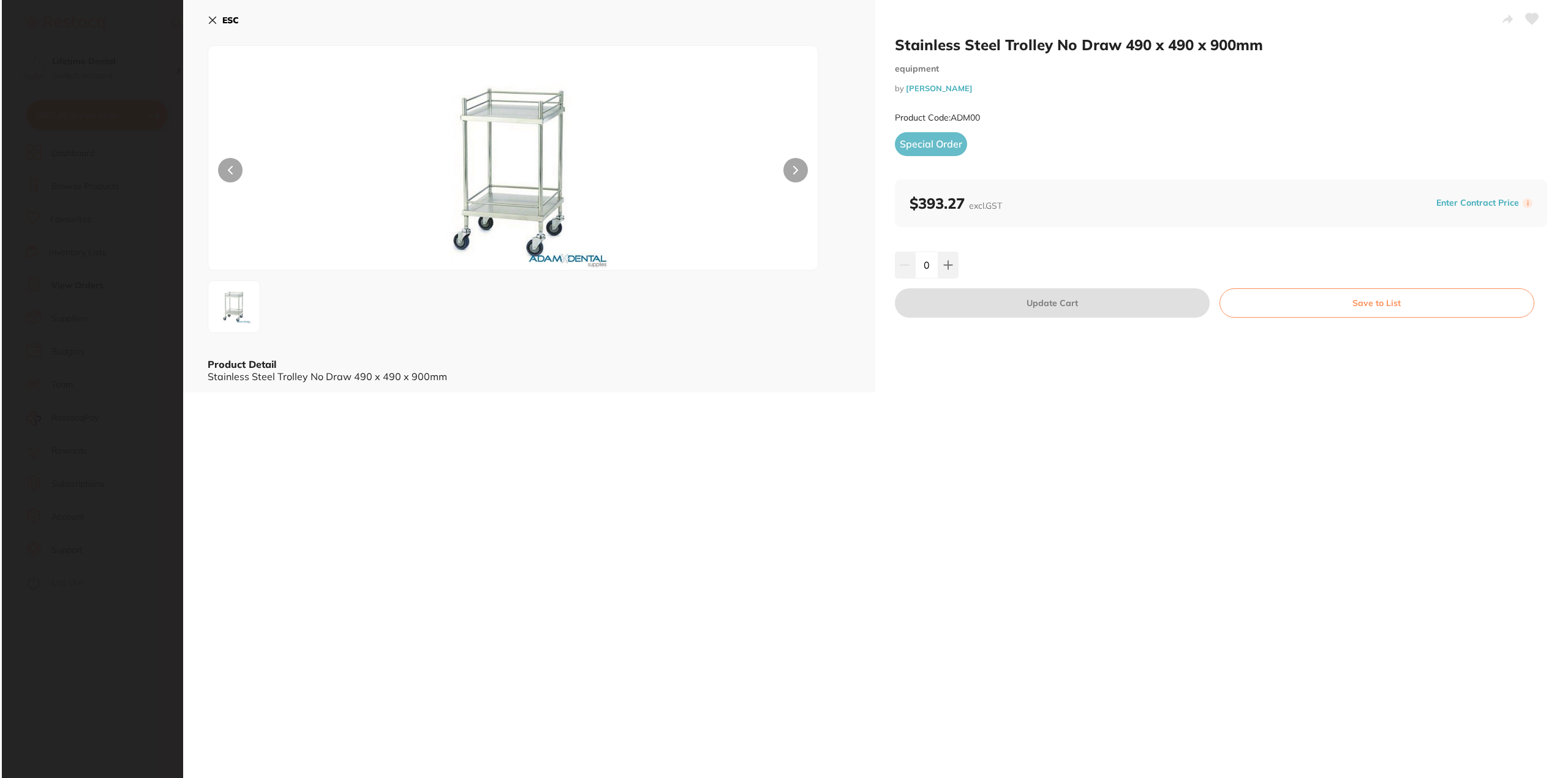
scroll to position [0, 0]
